Goal: Communication & Community: Answer question/provide support

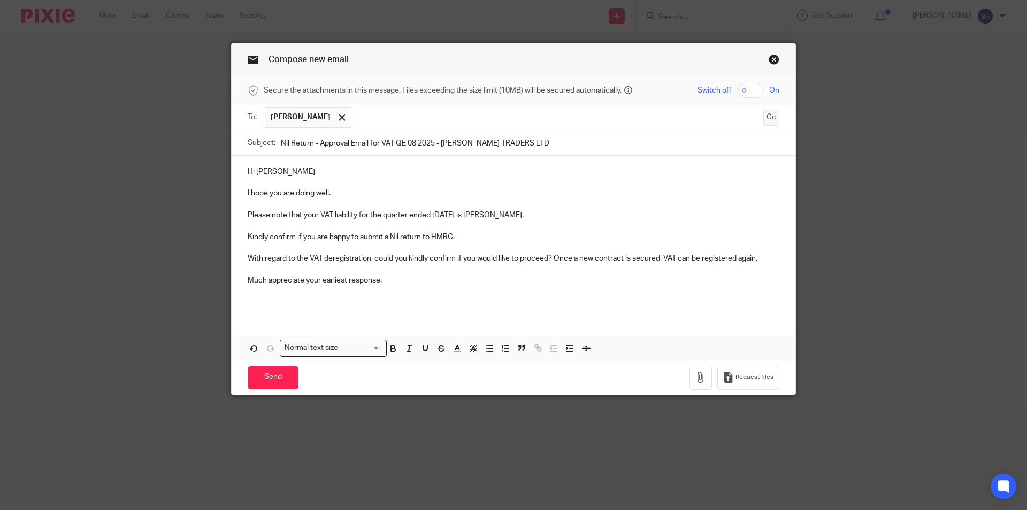
click at [771, 118] on button "Cc" at bounding box center [771, 118] width 16 height 16
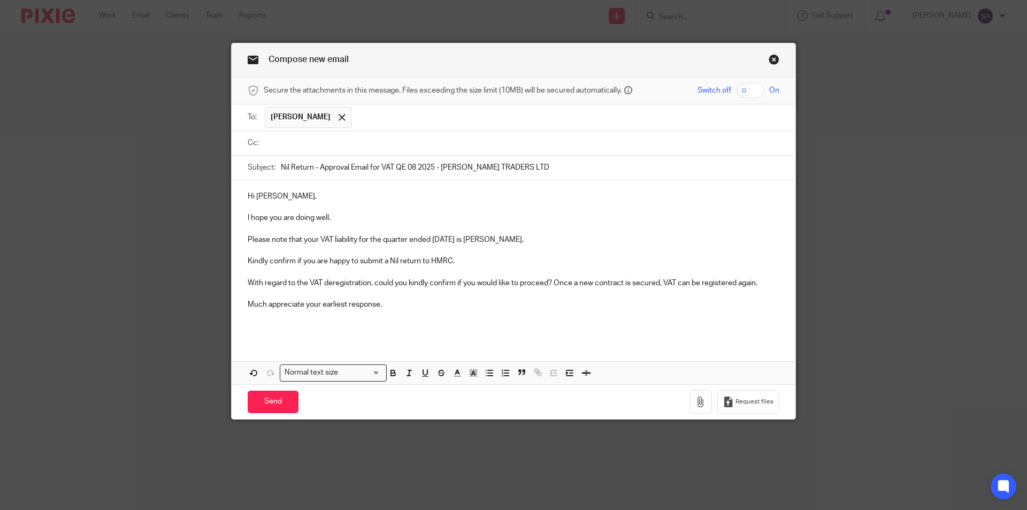
click at [391, 143] on input "text" at bounding box center [521, 143] width 508 height 12
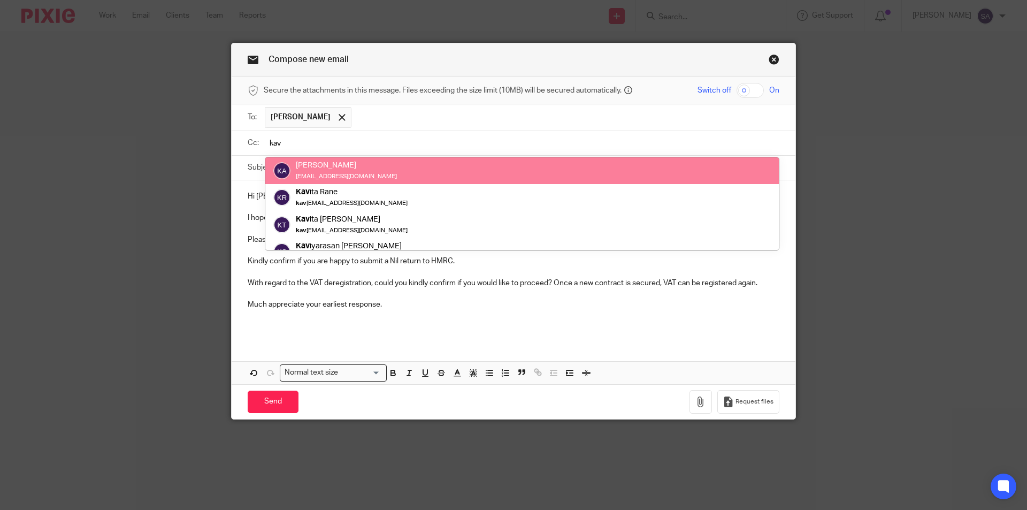
type input "kav"
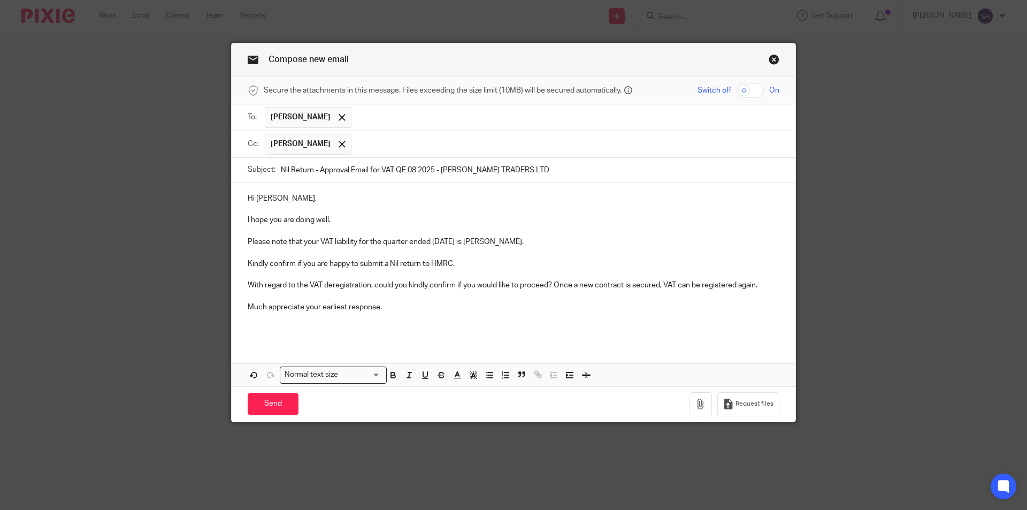
click at [390, 144] on input "text" at bounding box center [566, 144] width 418 height 21
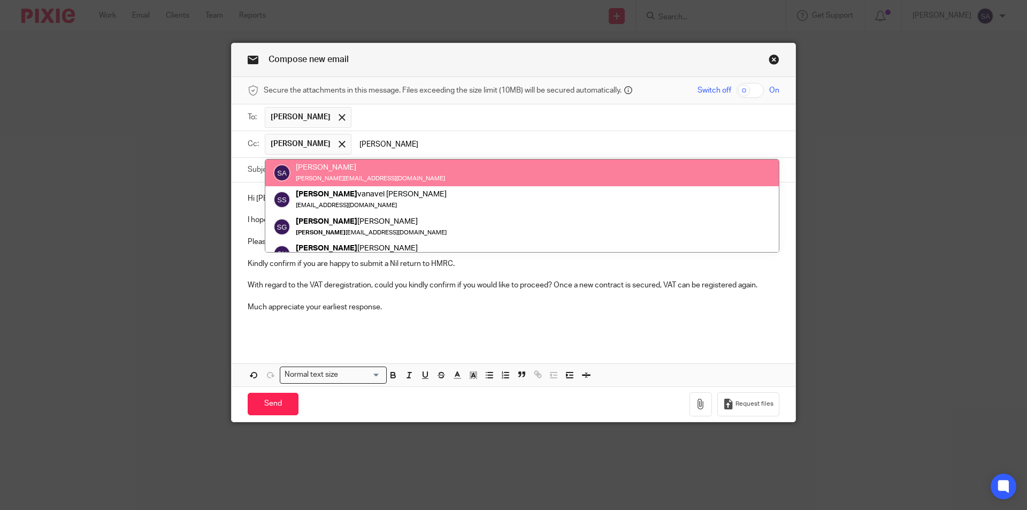
type input "[PERSON_NAME]"
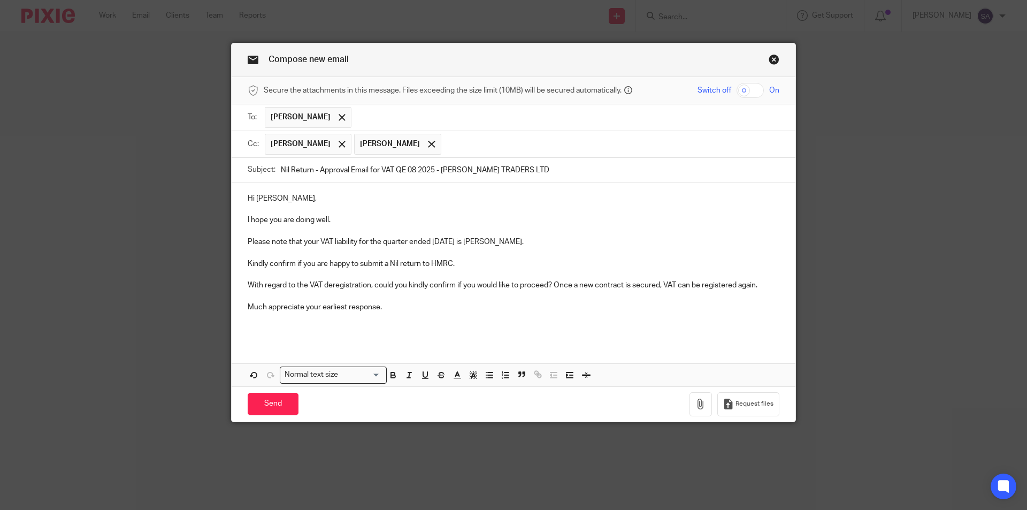
click at [462, 140] on input "text" at bounding box center [611, 144] width 328 height 21
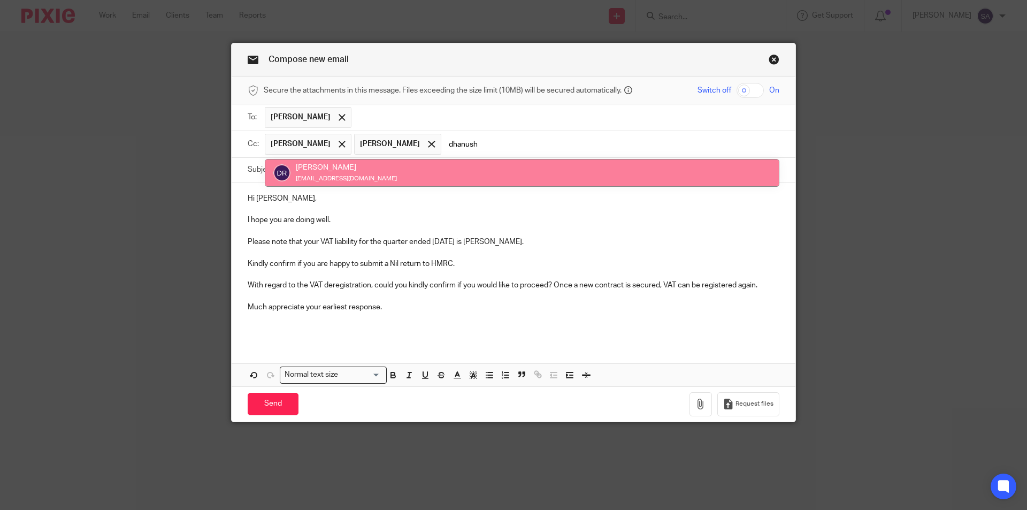
type input "dhanush"
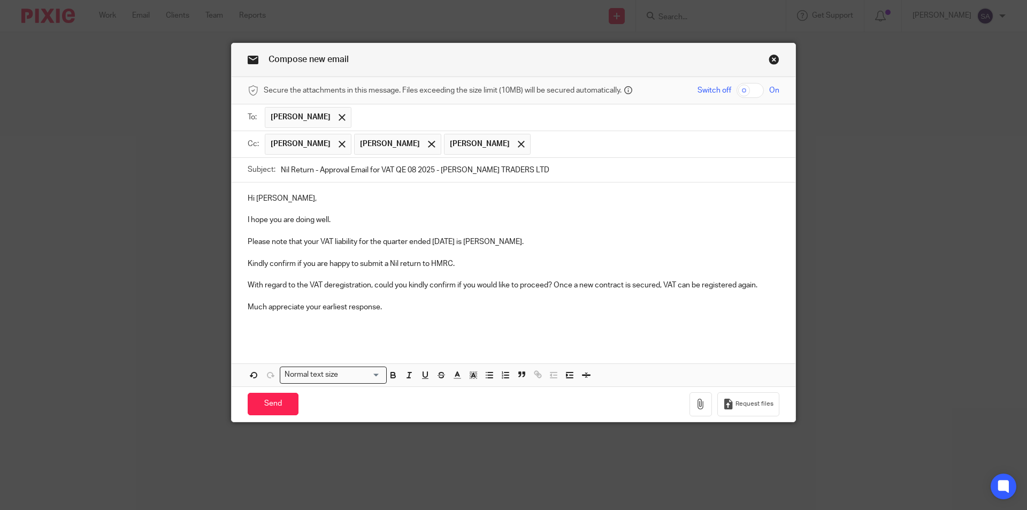
click at [416, 312] on p at bounding box center [514, 317] width 532 height 11
drag, startPoint x: 434, startPoint y: 241, endPoint x: 489, endPoint y: 241, distance: 55.1
click at [489, 241] on p "Please note that your VAT liability for the quarter ended [DATE] is [PERSON_NAM…" at bounding box center [514, 241] width 532 height 11
click at [389, 379] on icon "button" at bounding box center [393, 375] width 10 height 10
click at [429, 305] on p "Much appreciate your earliest response." at bounding box center [514, 307] width 532 height 11
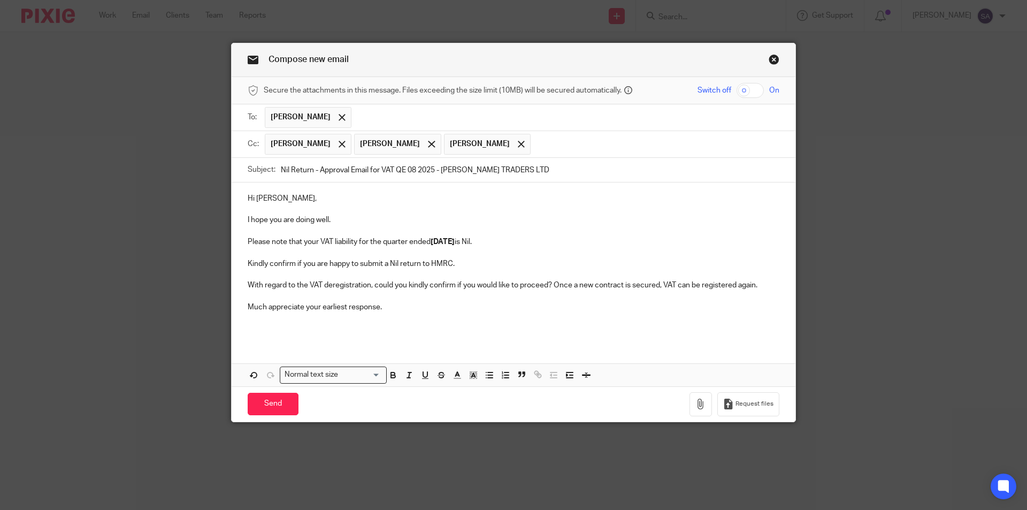
click at [467, 315] on p at bounding box center [514, 317] width 532 height 11
click at [263, 332] on p at bounding box center [514, 328] width 532 height 11
click at [408, 311] on p "Much appreciate your earliest response." at bounding box center [514, 307] width 532 height 11
click at [278, 324] on p at bounding box center [514, 328] width 532 height 11
